Goal: Information Seeking & Learning: Learn about a topic

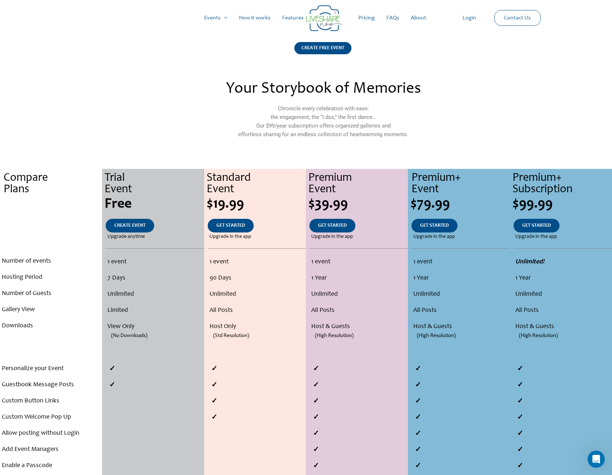
drag, startPoint x: 569, startPoint y: 147, endPoint x: 525, endPoint y: 120, distance: 51.5
click at [525, 120] on section "Your Storybook of Memories Chronicle every celebration with ease: the engagemen…" at bounding box center [306, 114] width 612 height 73
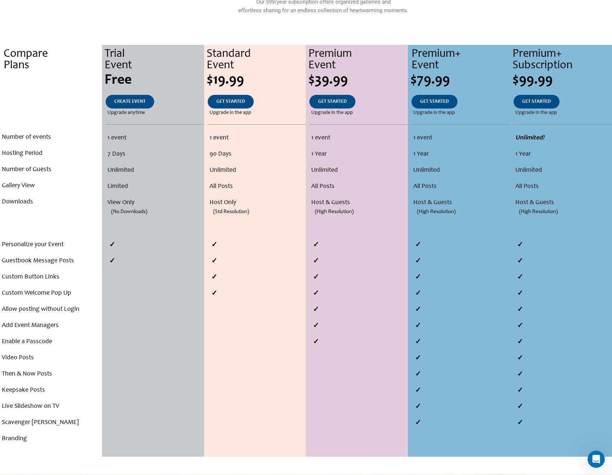
scroll to position [144, 0]
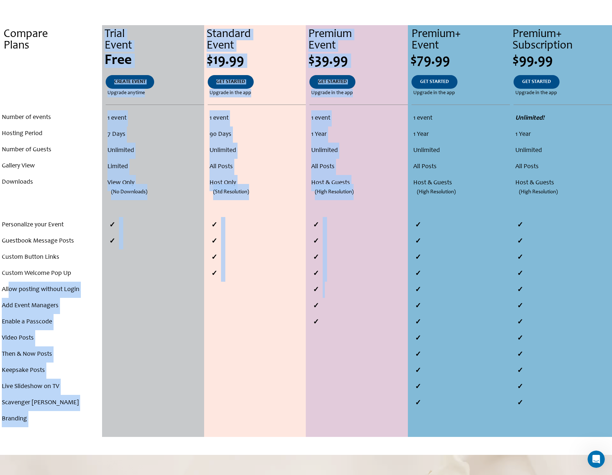
drag, startPoint x: 9, startPoint y: 287, endPoint x: 329, endPoint y: 288, distance: 319.6
click at [329, 288] on div "Compare Plans . . . Number of events Hosting Period Number of Guests Gallery Vi…" at bounding box center [306, 231] width 612 height 412
click at [347, 291] on li at bounding box center [359, 290] width 99 height 16
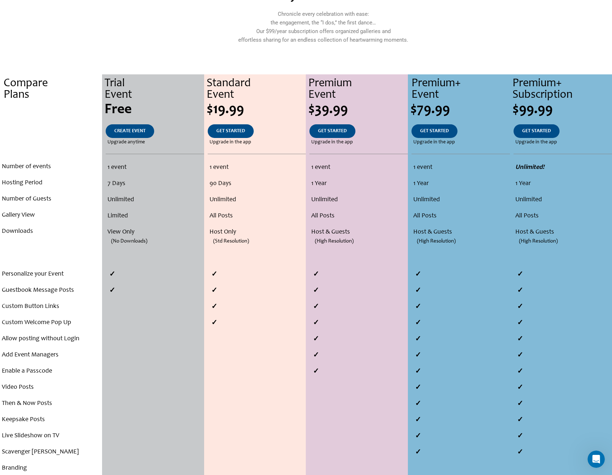
scroll to position [0, 0]
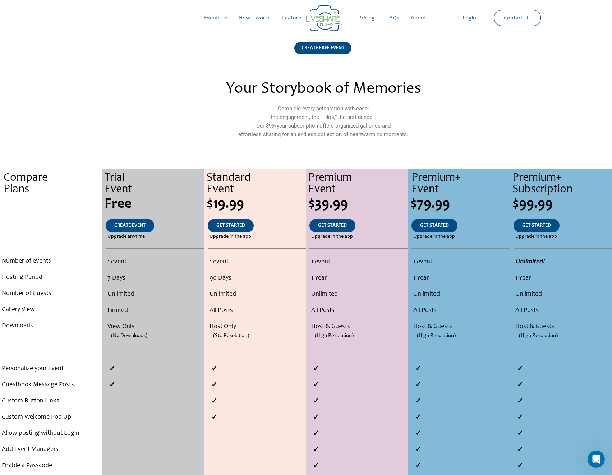
drag, startPoint x: 538, startPoint y: 133, endPoint x: 512, endPoint y: 114, distance: 31.9
drag, startPoint x: 512, startPoint y: 114, endPoint x: 509, endPoint y: 111, distance: 4.8
click at [509, 111] on div "Your Storybook of Memories Chronicle every celebration with ease: the engagemen…" at bounding box center [306, 114] width 410 height 73
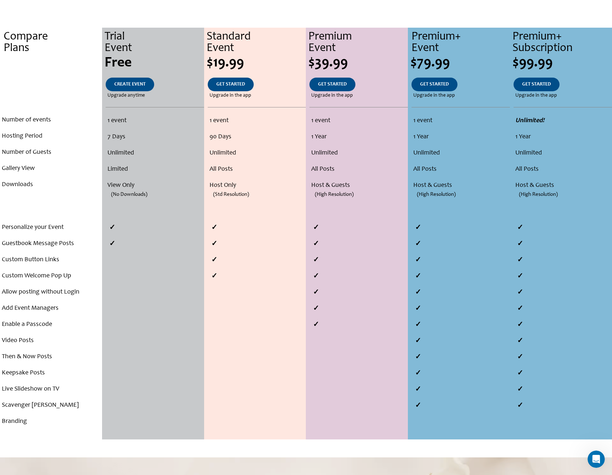
scroll to position [144, 0]
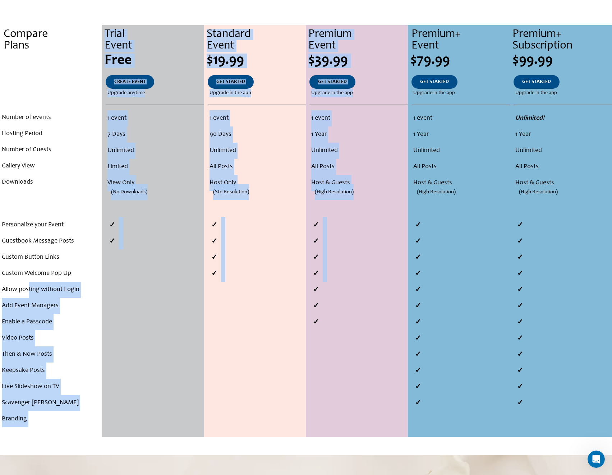
drag, startPoint x: 29, startPoint y: 289, endPoint x: 323, endPoint y: 287, distance: 293.8
click at [320, 287] on div "Compare Plans . . . Number of events Hosting Period Number of Guests Gallery Vi…" at bounding box center [306, 231] width 612 height 412
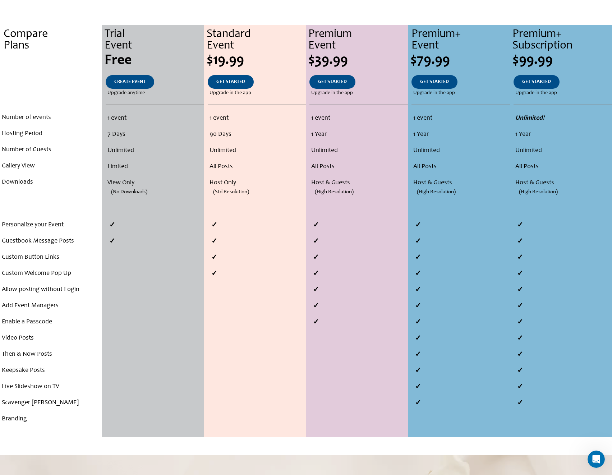
click at [347, 292] on li at bounding box center [359, 290] width 99 height 16
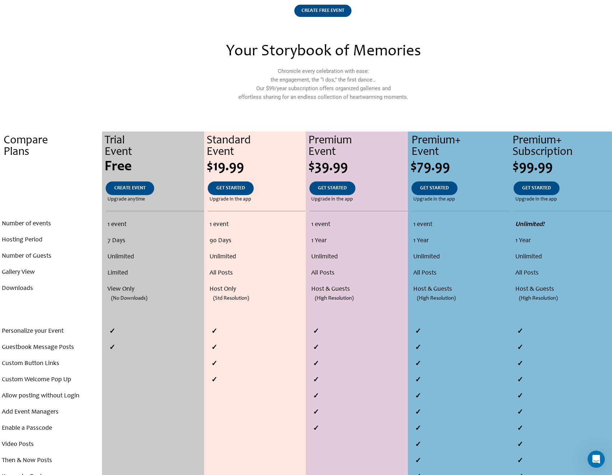
scroll to position [0, 0]
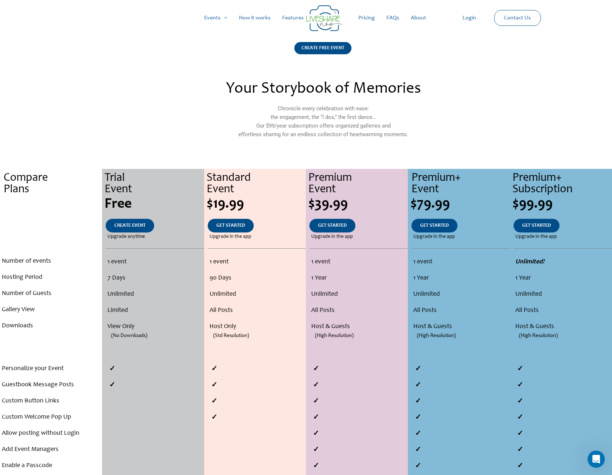
drag, startPoint x: 468, startPoint y: 96, endPoint x: 466, endPoint y: 90, distance: 6.6
click at [466, 90] on h2 "Your Storybook of Memories" at bounding box center [323, 89] width 311 height 16
drag, startPoint x: 553, startPoint y: 122, endPoint x: 513, endPoint y: 111, distance: 41.1
click at [513, 111] on section "Your Storybook of Memories Chronicle every celebration with ease: the engagemen…" at bounding box center [306, 114] width 612 height 73
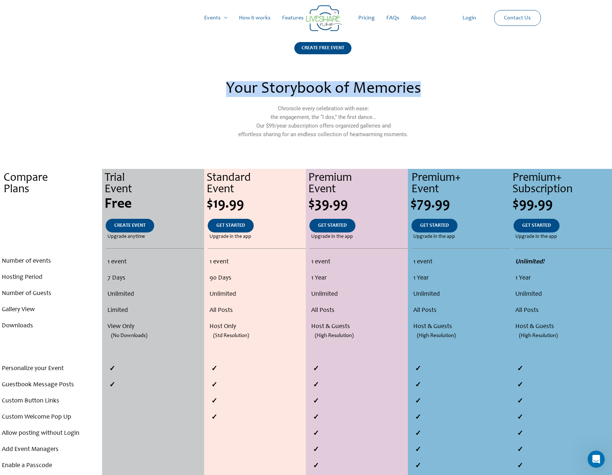
drag, startPoint x: 334, startPoint y: 86, endPoint x: 161, endPoint y: 88, distance: 173.0
click at [160, 86] on div "Your Storybook of Memories Chronicle every celebration with ease: the engagemen…" at bounding box center [306, 114] width 410 height 73
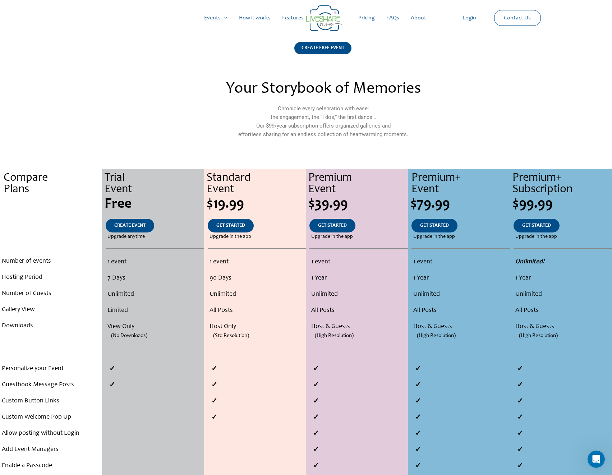
click at [285, 109] on p "Chronicle every celebration with ease: the engagement, the “I dos,” the first d…" at bounding box center [323, 121] width 311 height 35
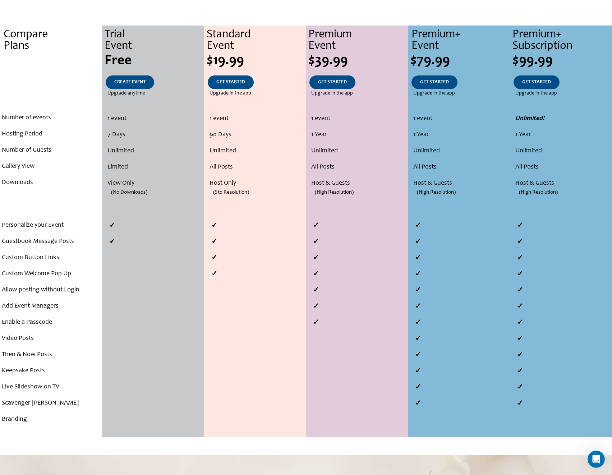
scroll to position [180, 0]
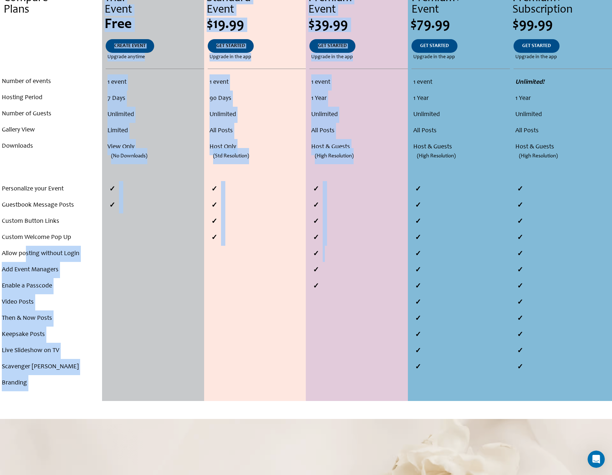
drag, startPoint x: 33, startPoint y: 252, endPoint x: 337, endPoint y: 251, distance: 303.1
click at [337, 251] on div "Compare Plans . . . Number of events Hosting Period Number of Guests Gallery Vi…" at bounding box center [306, 195] width 612 height 412
click at [347, 251] on li at bounding box center [359, 254] width 99 height 16
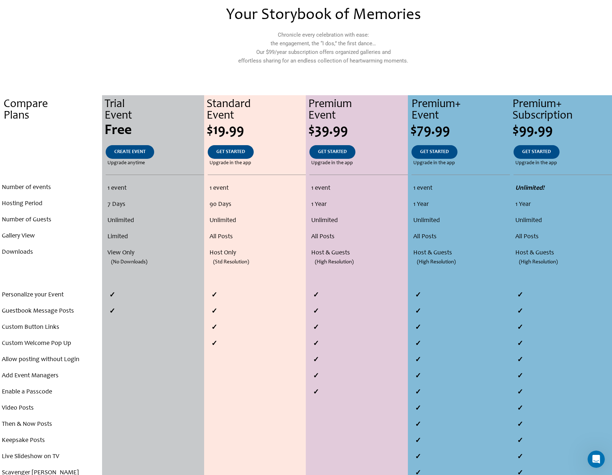
scroll to position [0, 0]
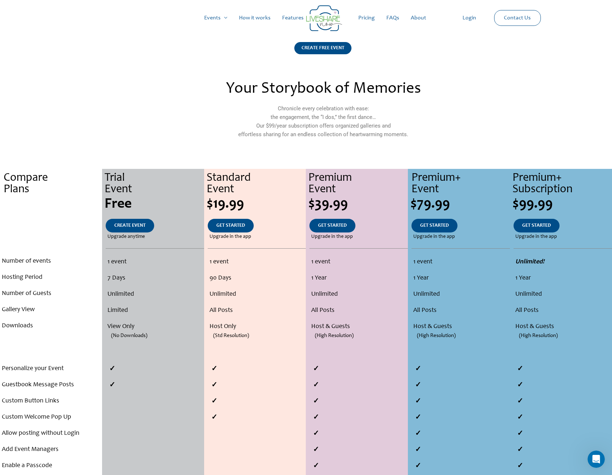
drag, startPoint x: 495, startPoint y: 118, endPoint x: 443, endPoint y: 103, distance: 54.2
click at [443, 103] on div "Your Storybook of Memories Chronicle every celebration with ease: the engagemen…" at bounding box center [323, 114] width 319 height 73
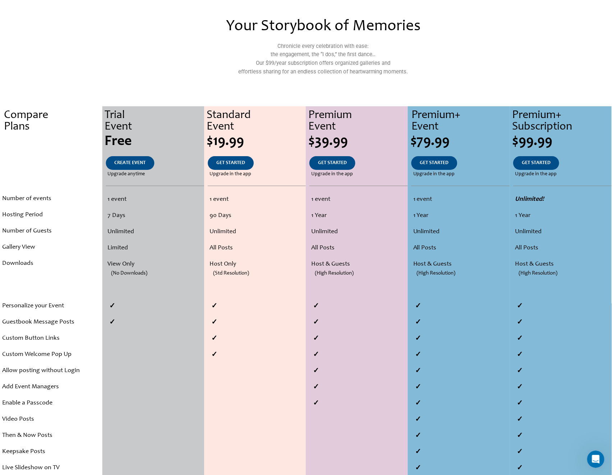
scroll to position [72, 0]
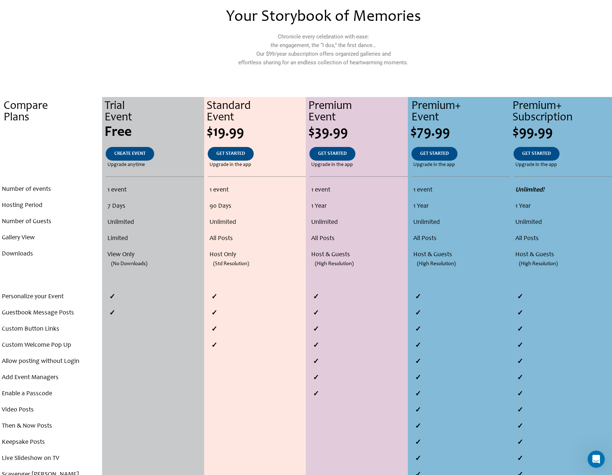
drag, startPoint x: 413, startPoint y: 75, endPoint x: 407, endPoint y: 74, distance: 6.3
click at [407, 74] on div "Chronicle every celebration with ease: the engagement, the “I dos,” the first d…" at bounding box center [323, 53] width 311 height 43
drag, startPoint x: 426, startPoint y: 85, endPoint x: 413, endPoint y: 81, distance: 13.2
click at [413, 81] on div "Your Storybook of Memories Chronicle every celebration with ease: the engagemen…" at bounding box center [306, 401] width 612 height 791
drag, startPoint x: 504, startPoint y: 61, endPoint x: 482, endPoint y: 57, distance: 22.7
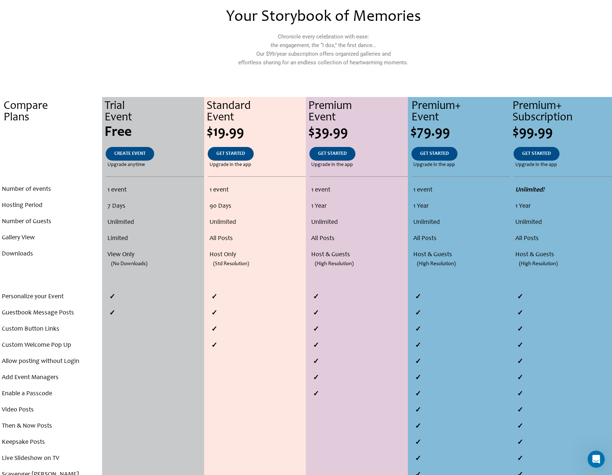
click at [482, 57] on div "Your Storybook of Memories Chronicle every celebration with ease: the engagemen…" at bounding box center [323, 42] width 319 height 73
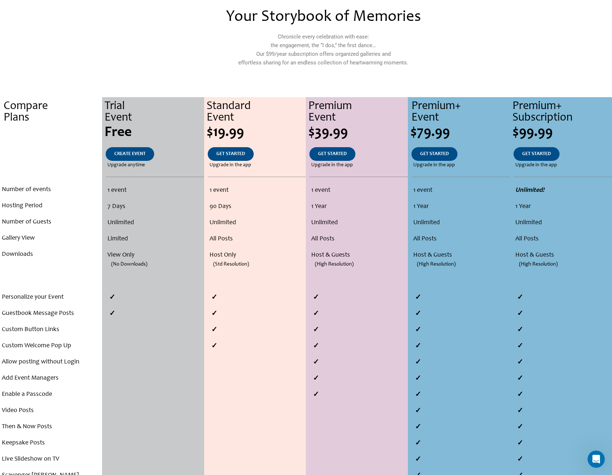
drag, startPoint x: 434, startPoint y: 79, endPoint x: 422, endPoint y: 70, distance: 14.2
click at [422, 70] on div "Chronicle every celebration with ease: the engagement, the “I dos,” the first d…" at bounding box center [323, 53] width 311 height 43
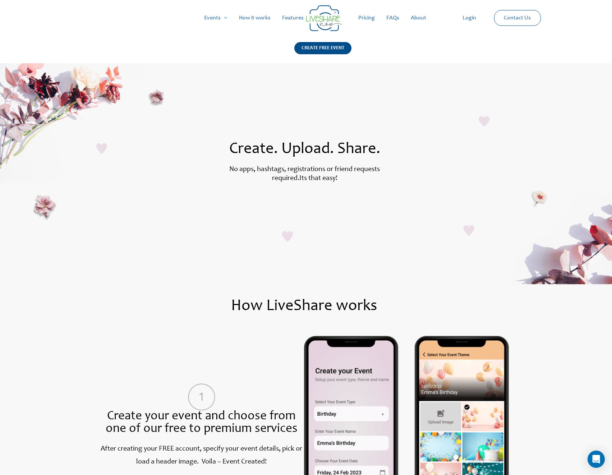
drag, startPoint x: 322, startPoint y: 170, endPoint x: 292, endPoint y: 165, distance: 30.0
click at [292, 165] on p "No apps, hashtags, registrations or friend requests required. Its that easy!" at bounding box center [304, 173] width 183 height 18
